Goal: Use online tool/utility: Utilize a website feature to perform a specific function

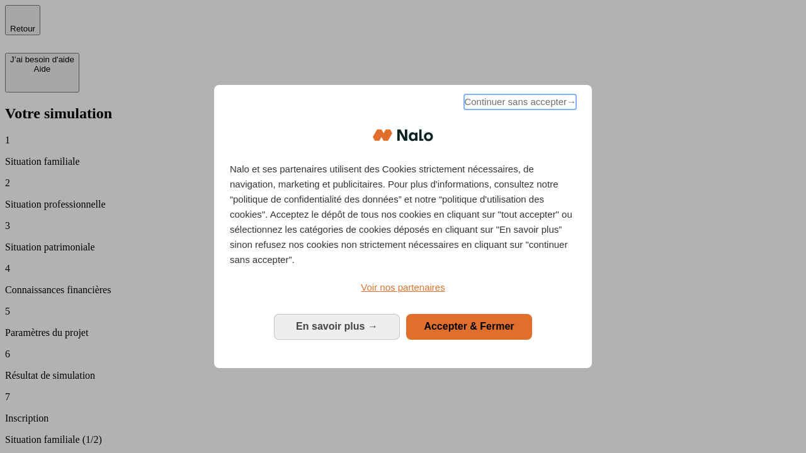
click at [519, 104] on span "Continuer sans accepter →" at bounding box center [520, 101] width 112 height 15
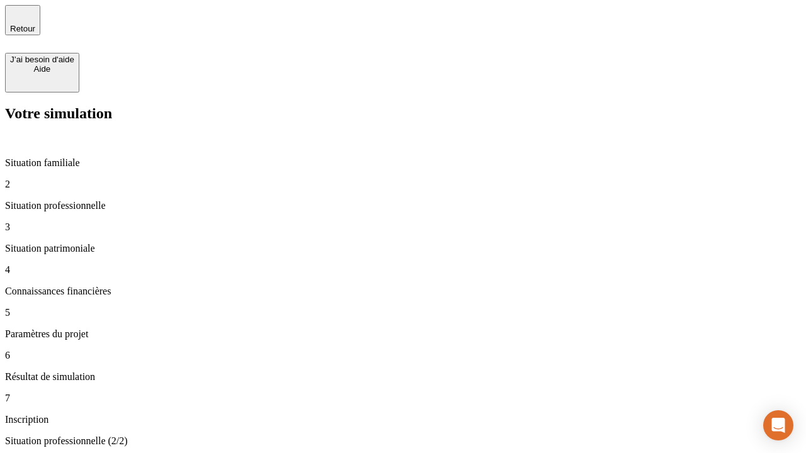
type input "30 000"
type input "40 000"
